Goal: Information Seeking & Learning: Check status

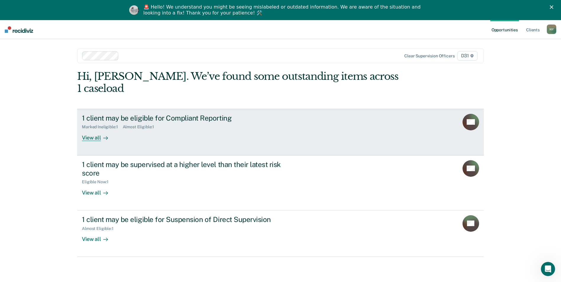
click at [95, 130] on div "View all" at bounding box center [98, 136] width 33 height 12
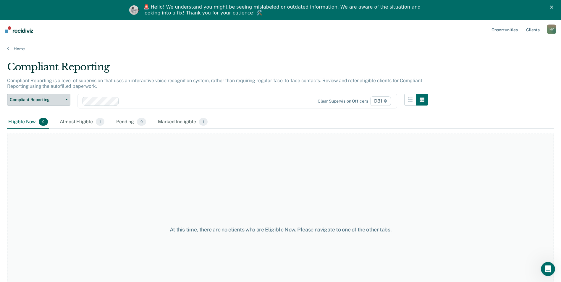
click at [67, 100] on button "Compliant Reporting" at bounding box center [38, 100] width 63 height 12
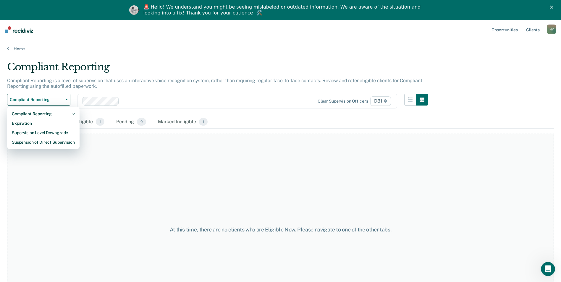
click at [220, 190] on div "At this time, there are no clients who are Eligible Now. Please navigate to one…" at bounding box center [280, 230] width 547 height 192
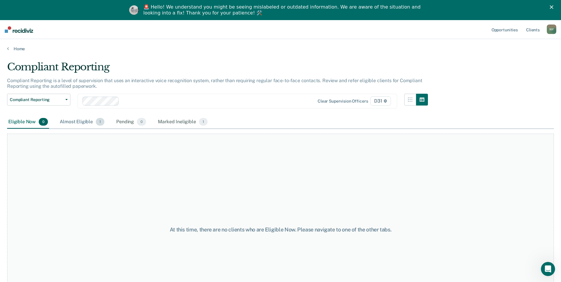
click at [79, 121] on div "Almost Eligible 1" at bounding box center [82, 122] width 47 height 13
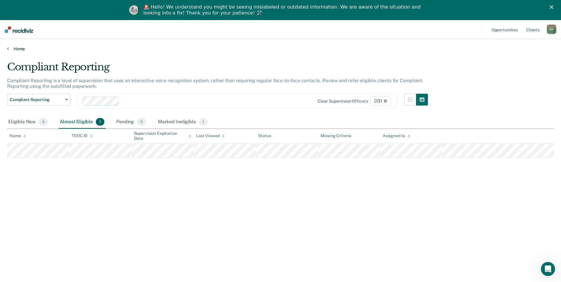
click at [10, 50] on link "Home" at bounding box center [280, 48] width 547 height 5
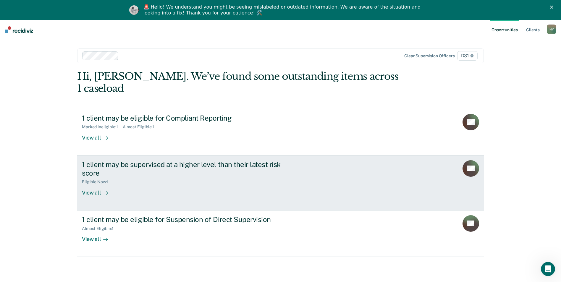
click at [199, 160] on div "1 client may be supervised at a higher level than their latest risk score" at bounding box center [186, 168] width 208 height 17
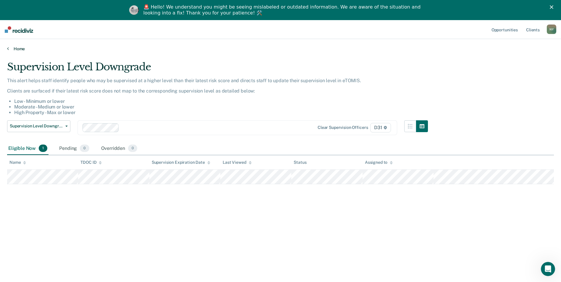
click at [7, 48] on icon at bounding box center [8, 48] width 2 height 5
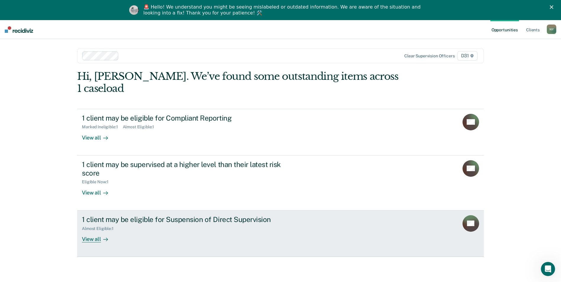
click at [206, 215] on div "1 client may be eligible for Suspension of Direct Supervision" at bounding box center [186, 219] width 208 height 9
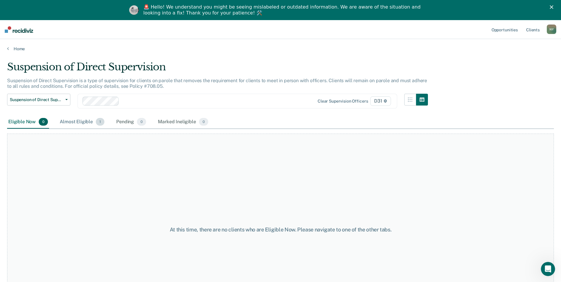
click at [81, 123] on div "Almost Eligible 1" at bounding box center [82, 122] width 47 height 13
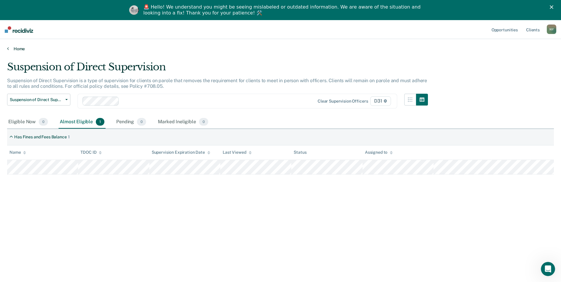
click at [10, 50] on link "Home" at bounding box center [280, 48] width 547 height 5
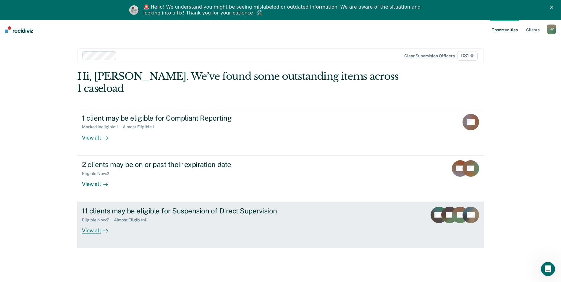
click at [91, 223] on div "View all" at bounding box center [98, 229] width 33 height 12
